Goal: Information Seeking & Learning: Find specific fact

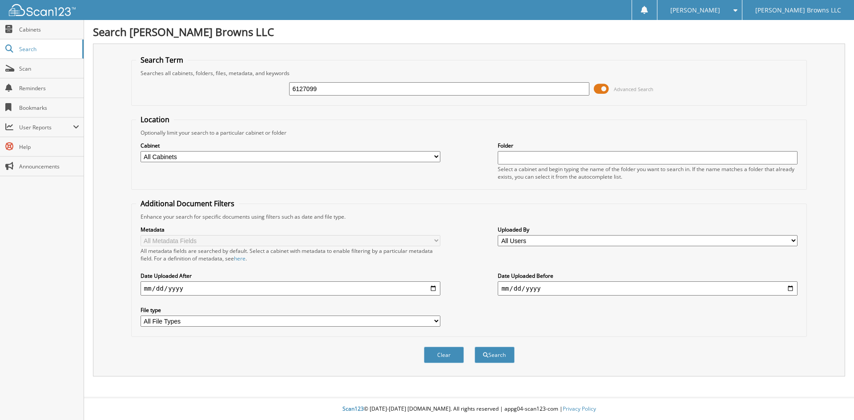
type input "6127099"
click at [475, 347] on button "Search" at bounding box center [495, 355] width 40 height 16
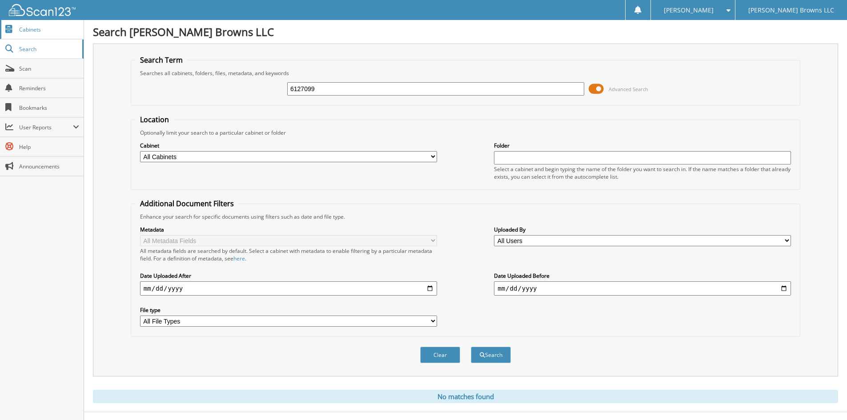
click at [44, 32] on span "Cabinets" at bounding box center [49, 30] width 60 height 8
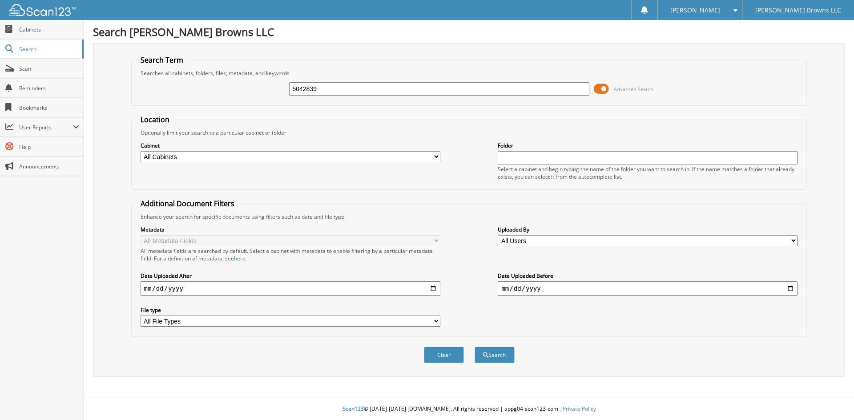
type input "5042839"
click at [475, 347] on button "Search" at bounding box center [495, 355] width 40 height 16
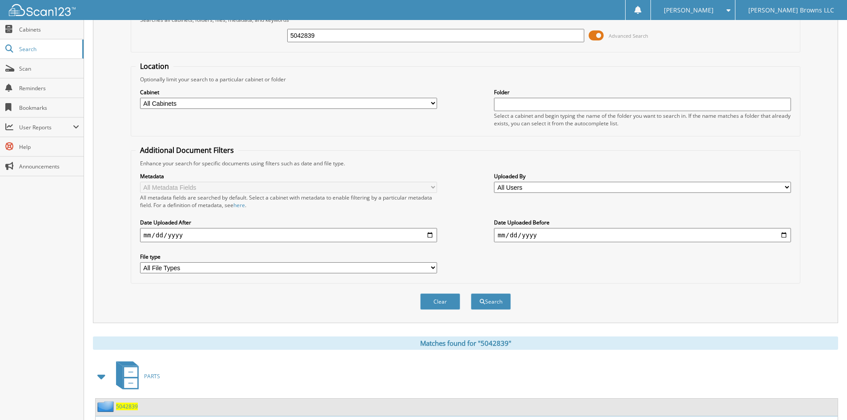
scroll to position [126, 0]
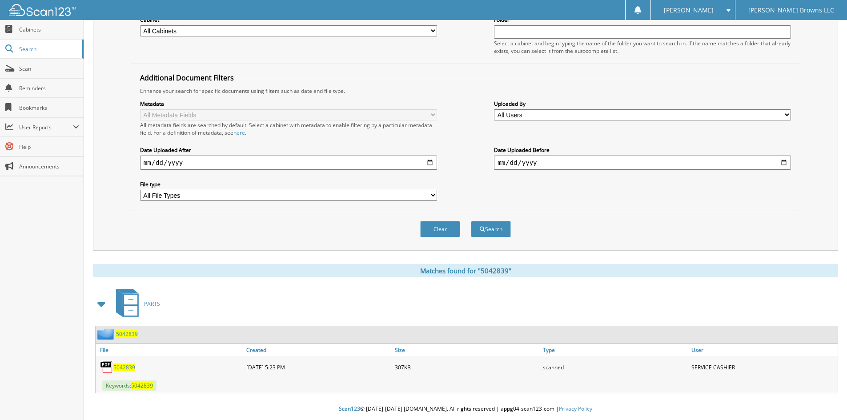
click at [124, 366] on span "5042839" at bounding box center [124, 368] width 22 height 8
